Goal: Task Accomplishment & Management: Manage account settings

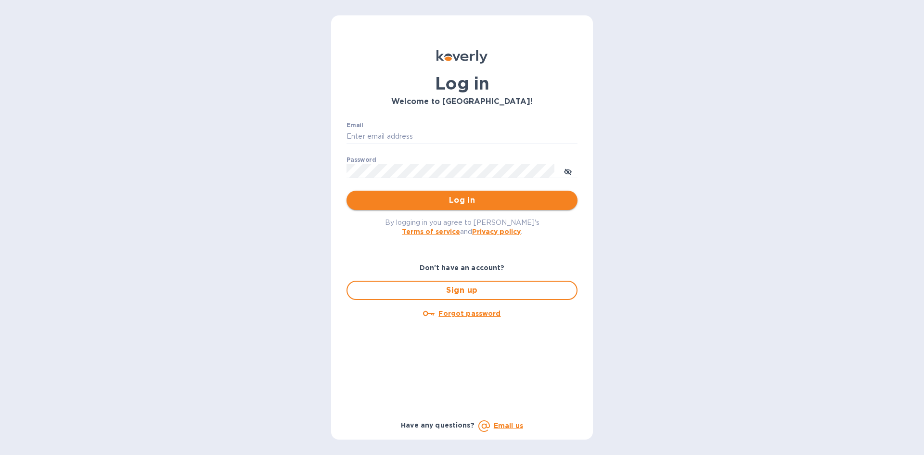
type input "geoff@nolacustomsbrokerage.com"
click at [456, 200] on span "Log in" at bounding box center [462, 200] width 216 height 12
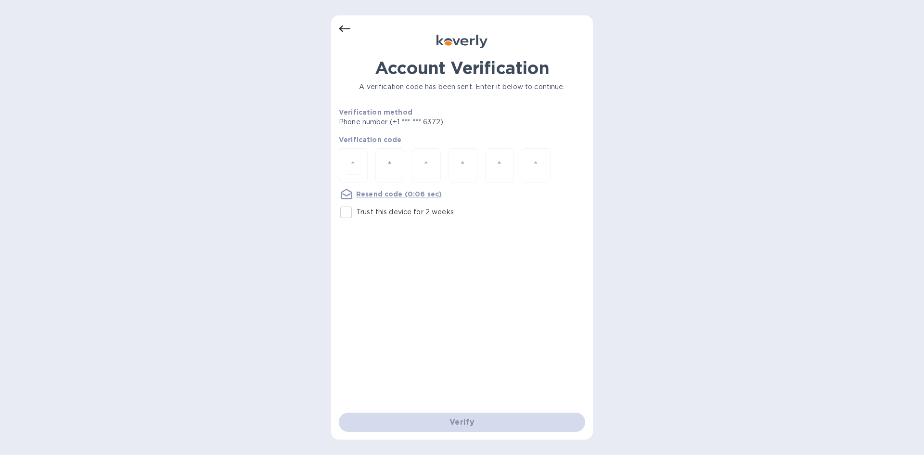
click at [351, 164] on input "number" at bounding box center [353, 165] width 13 height 18
type input "6"
type input "5"
type input "0"
type input "8"
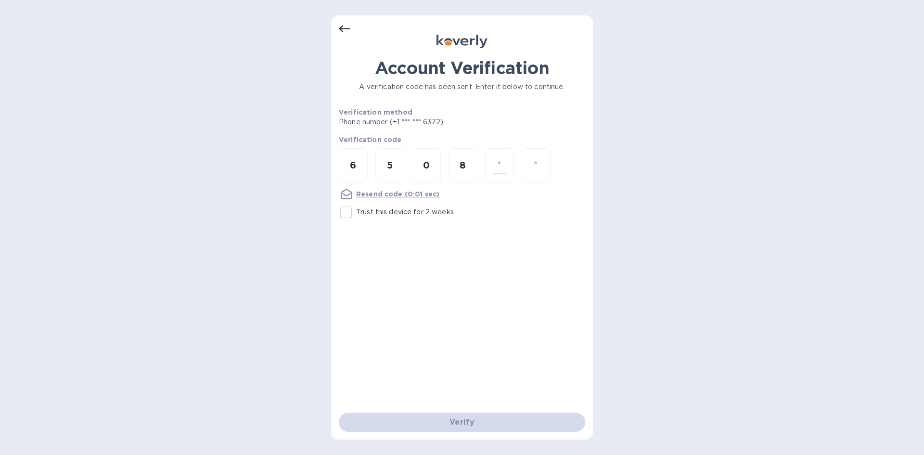
type input "1"
type input "7"
